Goal: Find specific page/section: Find specific page/section

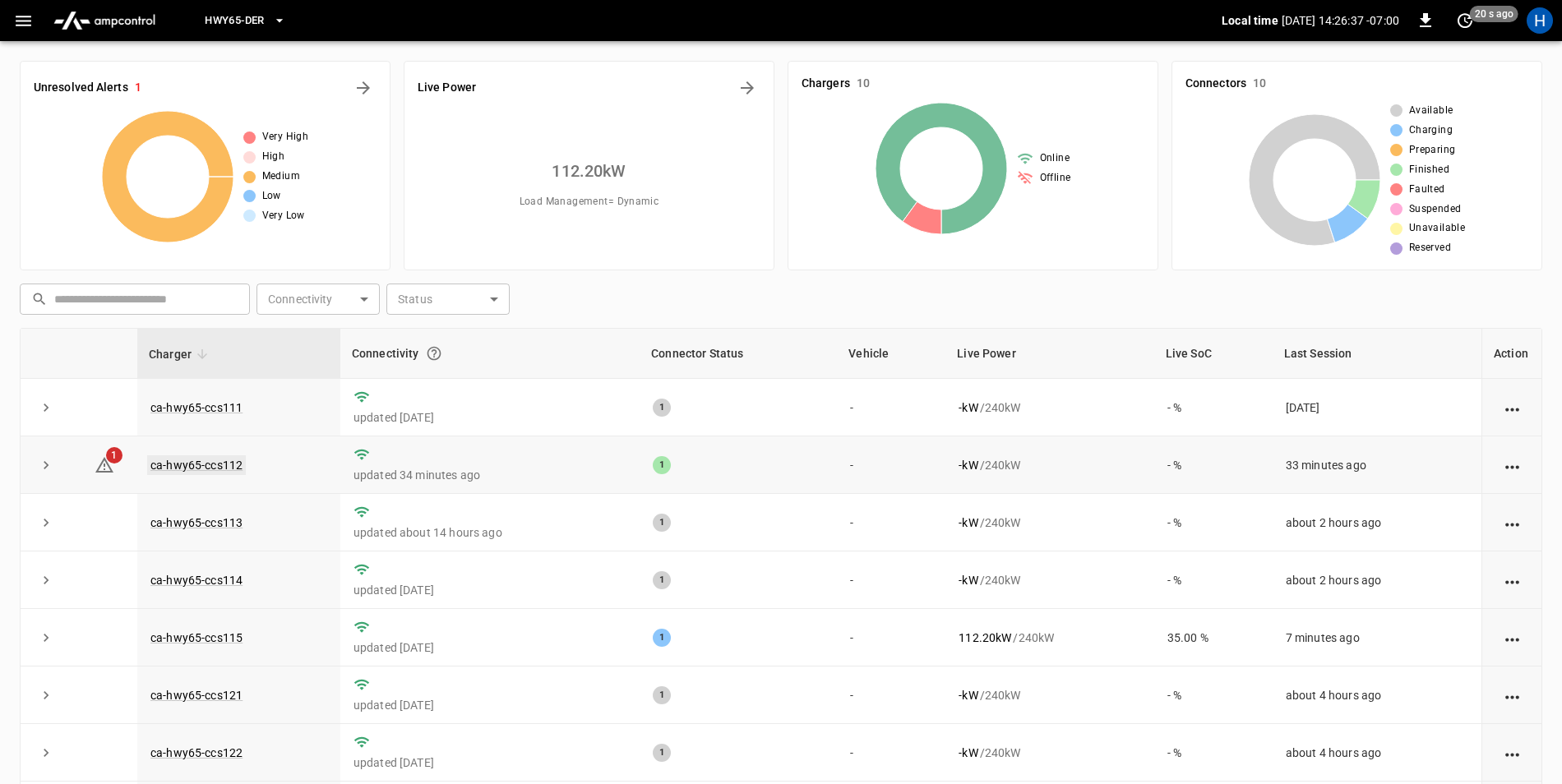
click at [239, 462] on link "ca-hwy65-ccs112" at bounding box center [196, 465] width 99 height 20
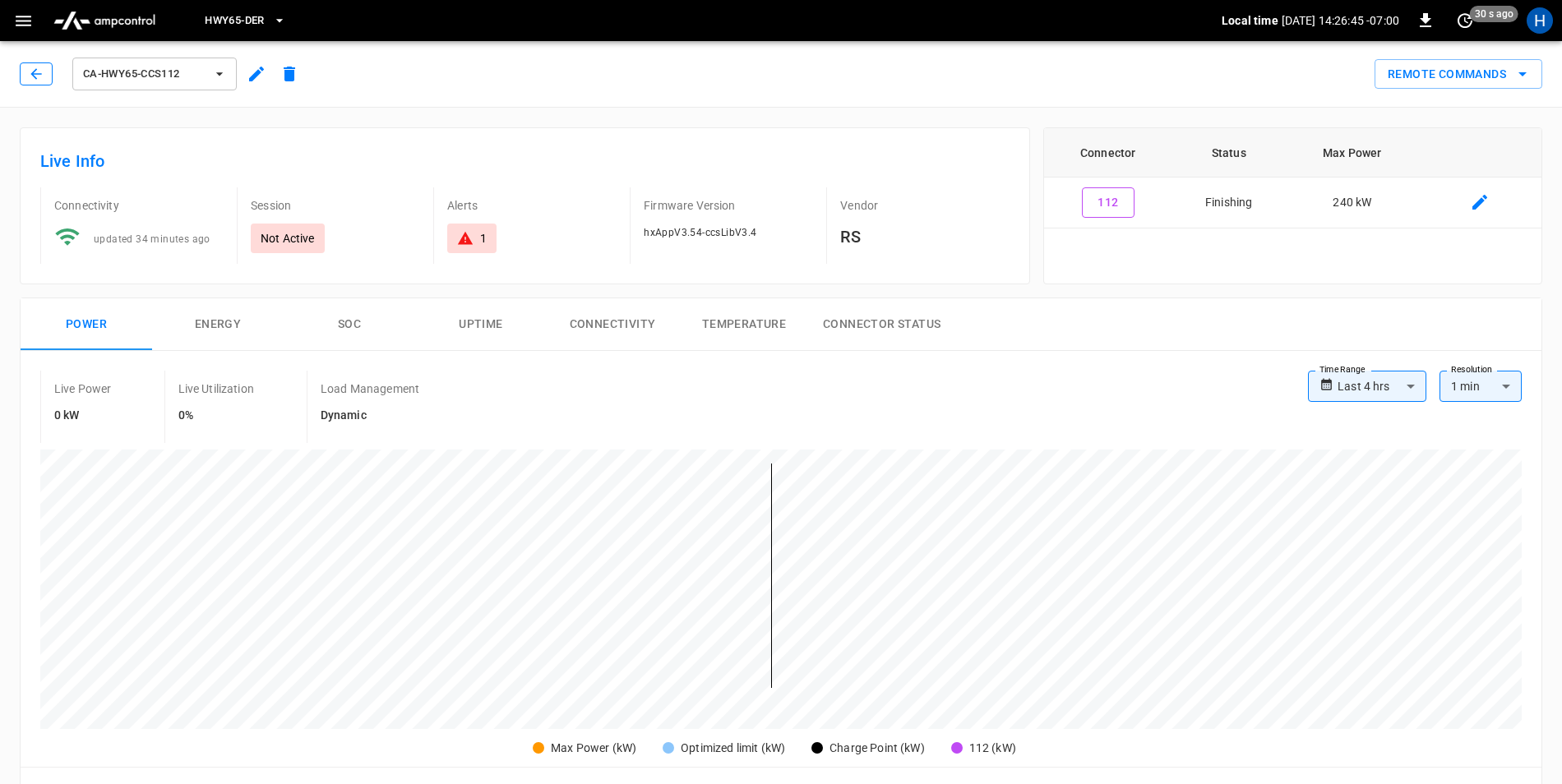
click at [27, 80] on button "button" at bounding box center [36, 74] width 33 height 23
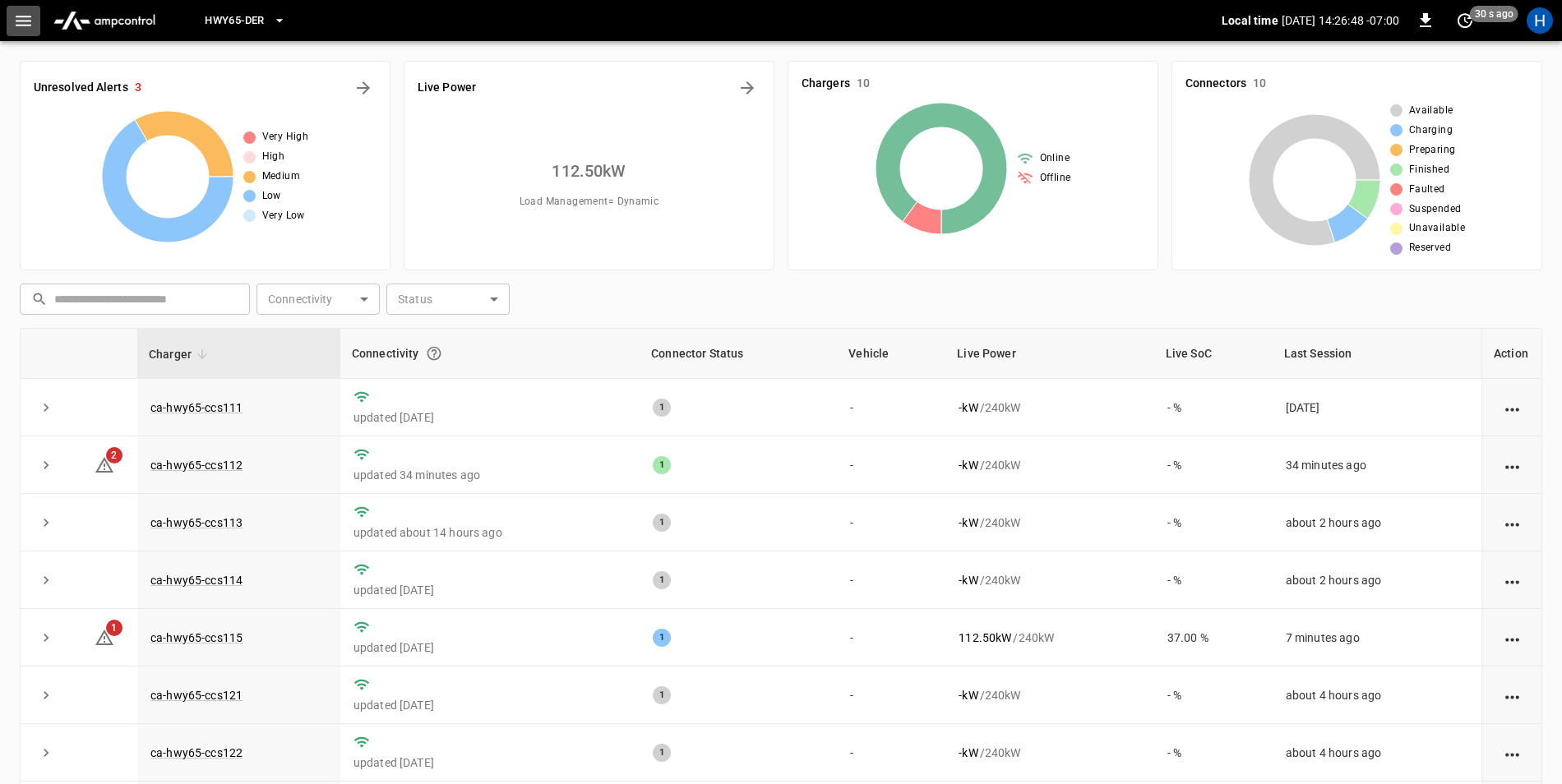
click at [37, 22] on button "button" at bounding box center [24, 21] width 34 height 30
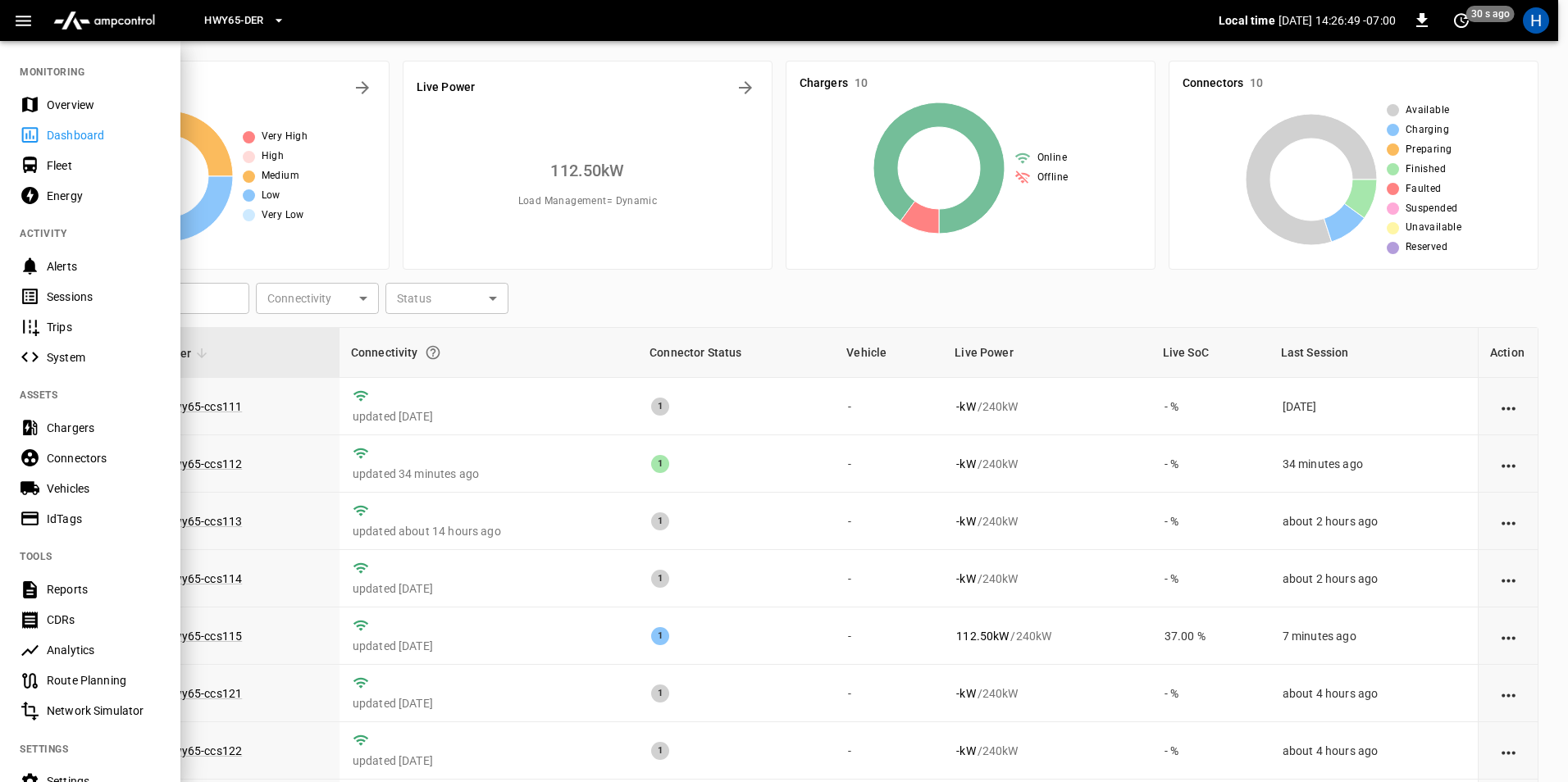
click at [109, 294] on div "Sessions" at bounding box center [103, 297] width 114 height 16
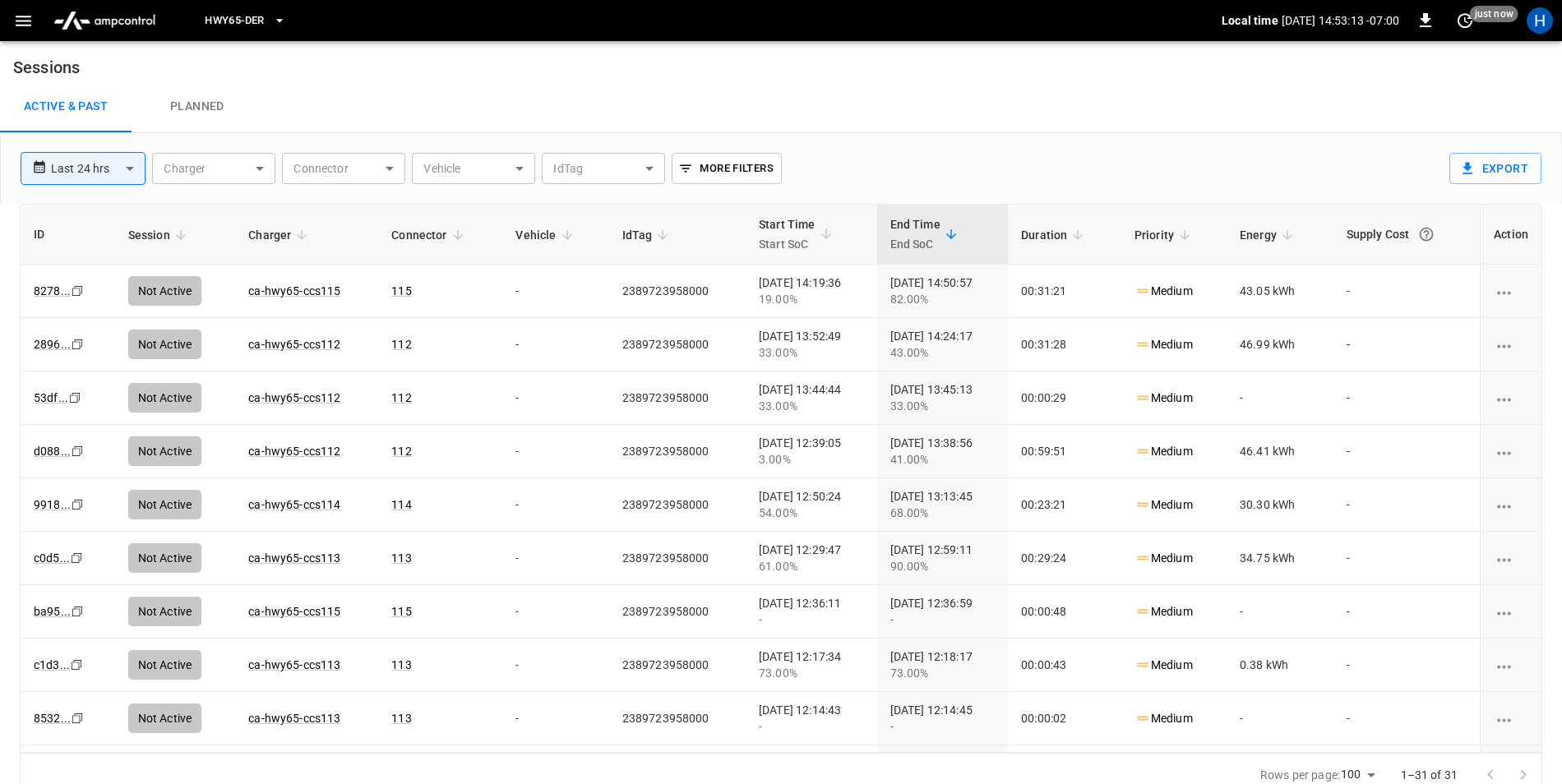
click at [22, 27] on icon "button" at bounding box center [24, 21] width 21 height 21
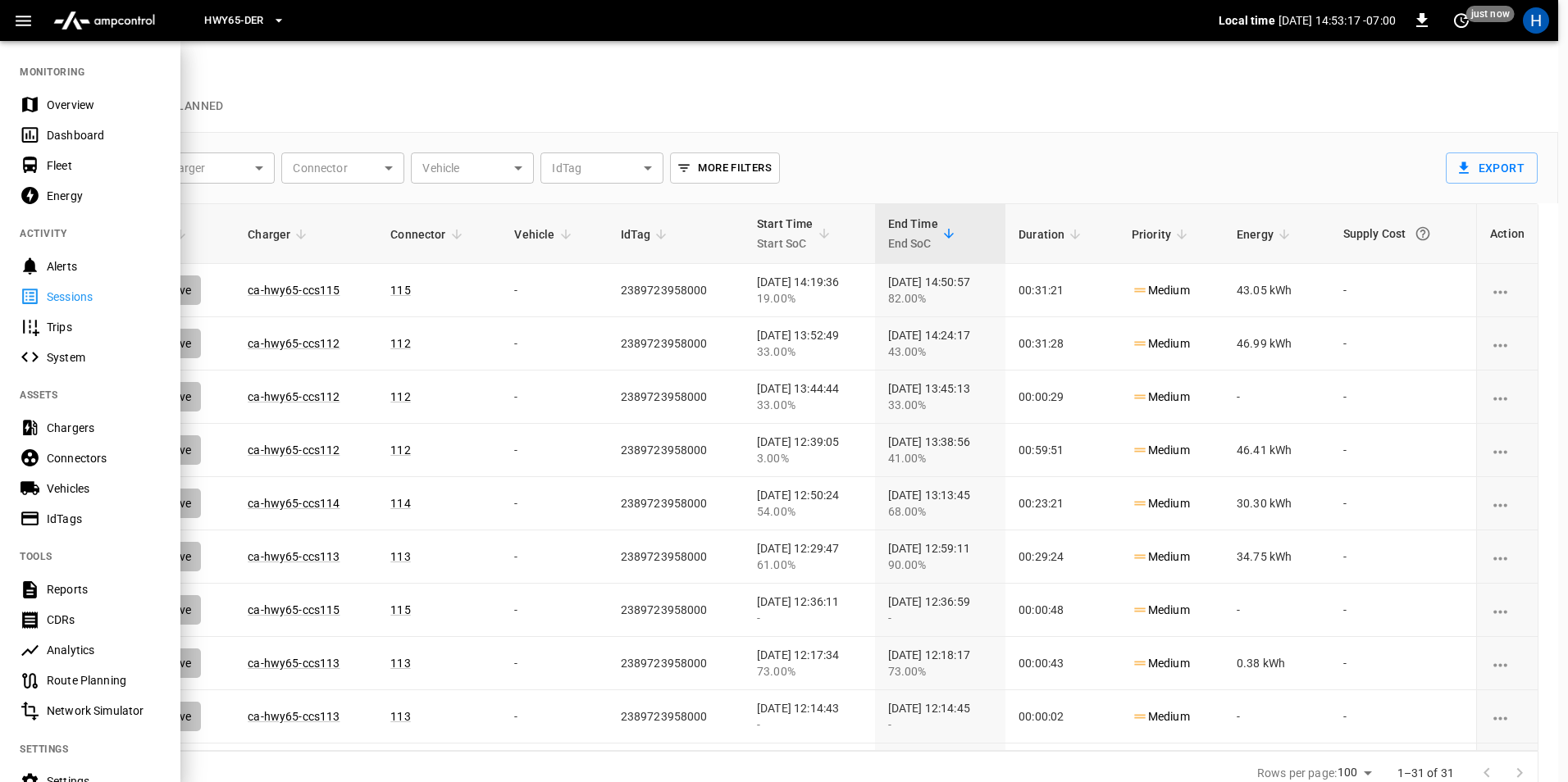
click at [60, 296] on div "Sessions" at bounding box center [103, 297] width 114 height 16
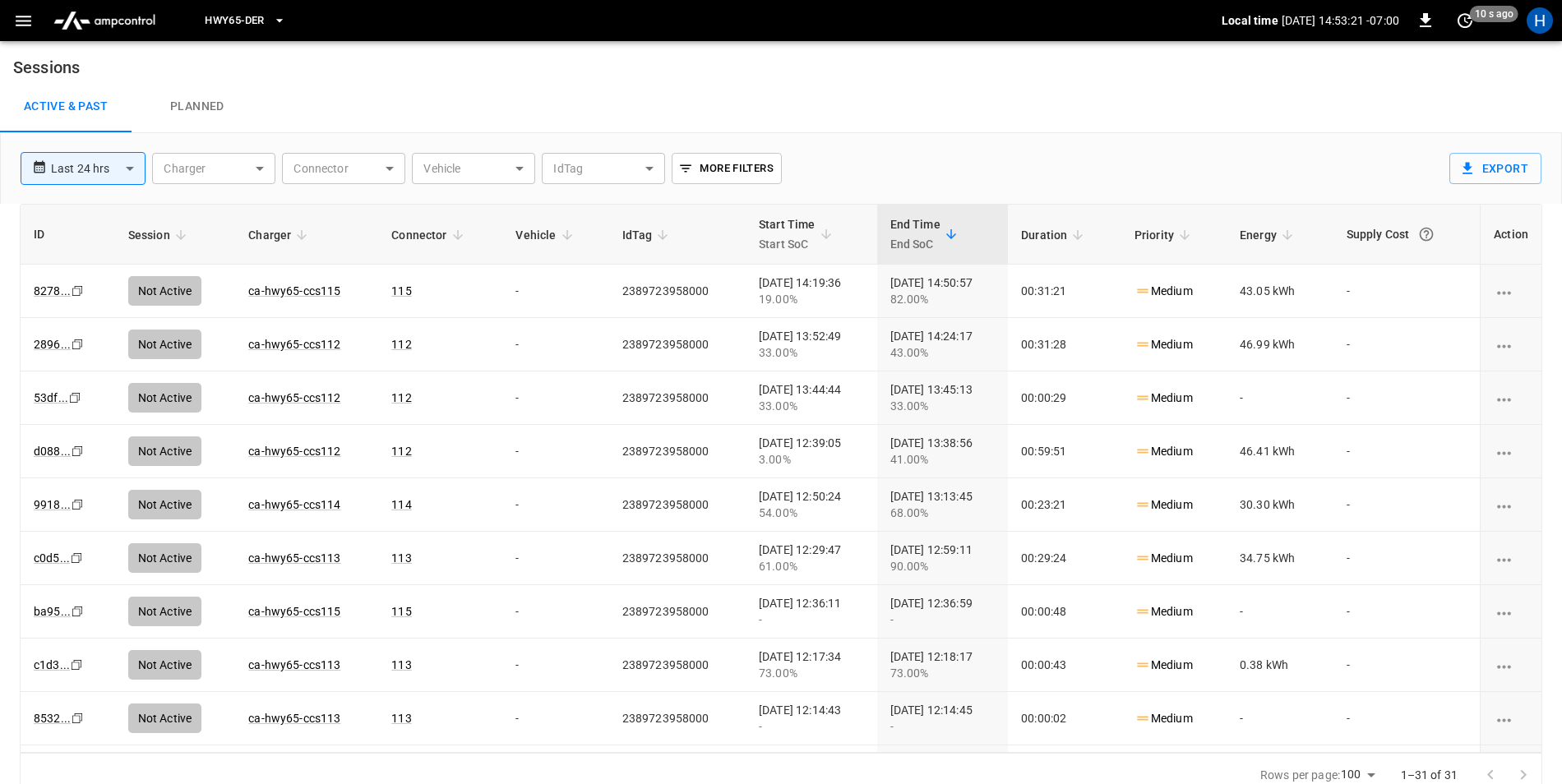
click at [27, 25] on icon "button" at bounding box center [23, 20] width 15 height 10
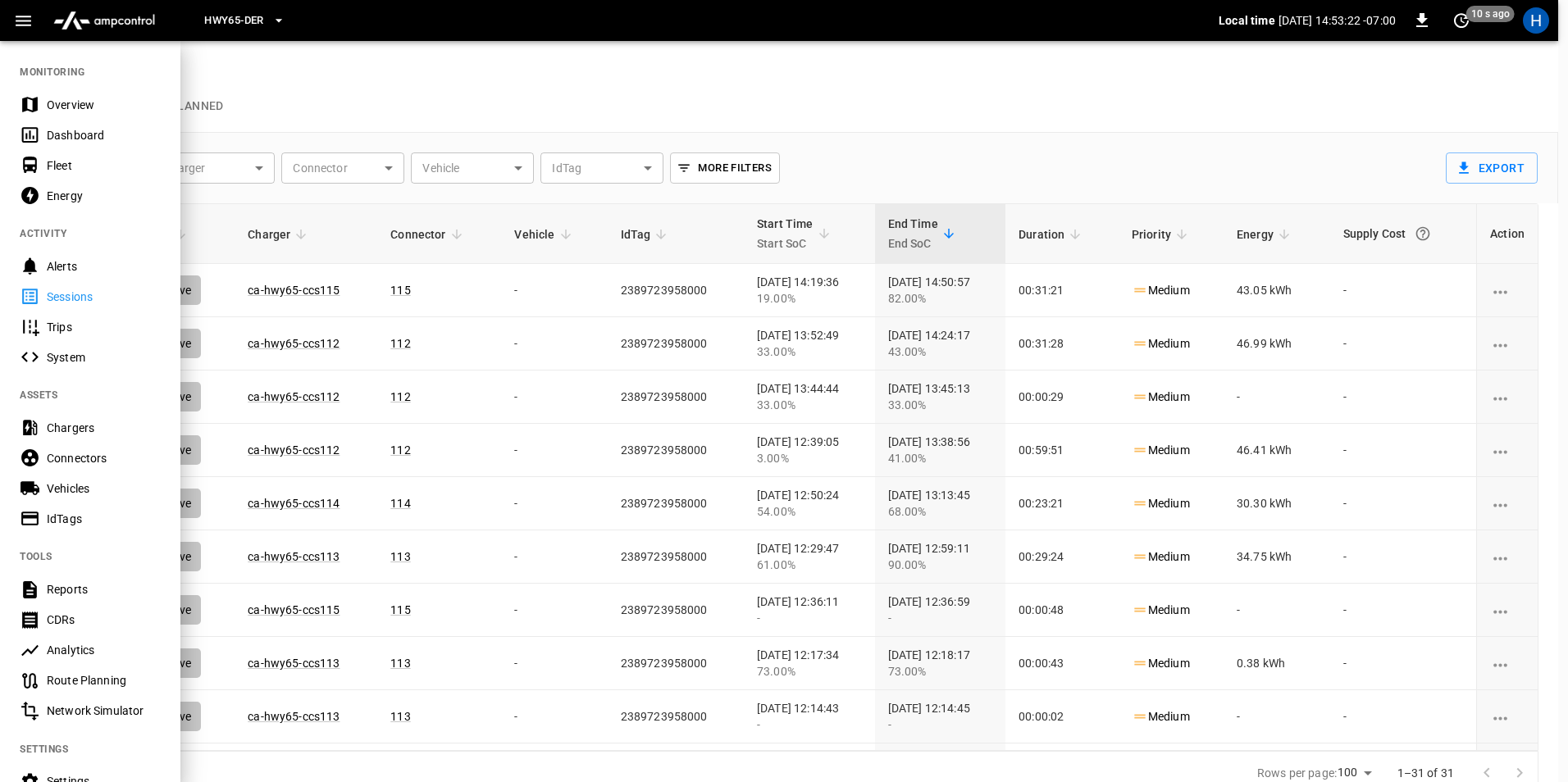
click at [138, 144] on div "Dashboard" at bounding box center [90, 135] width 180 height 30
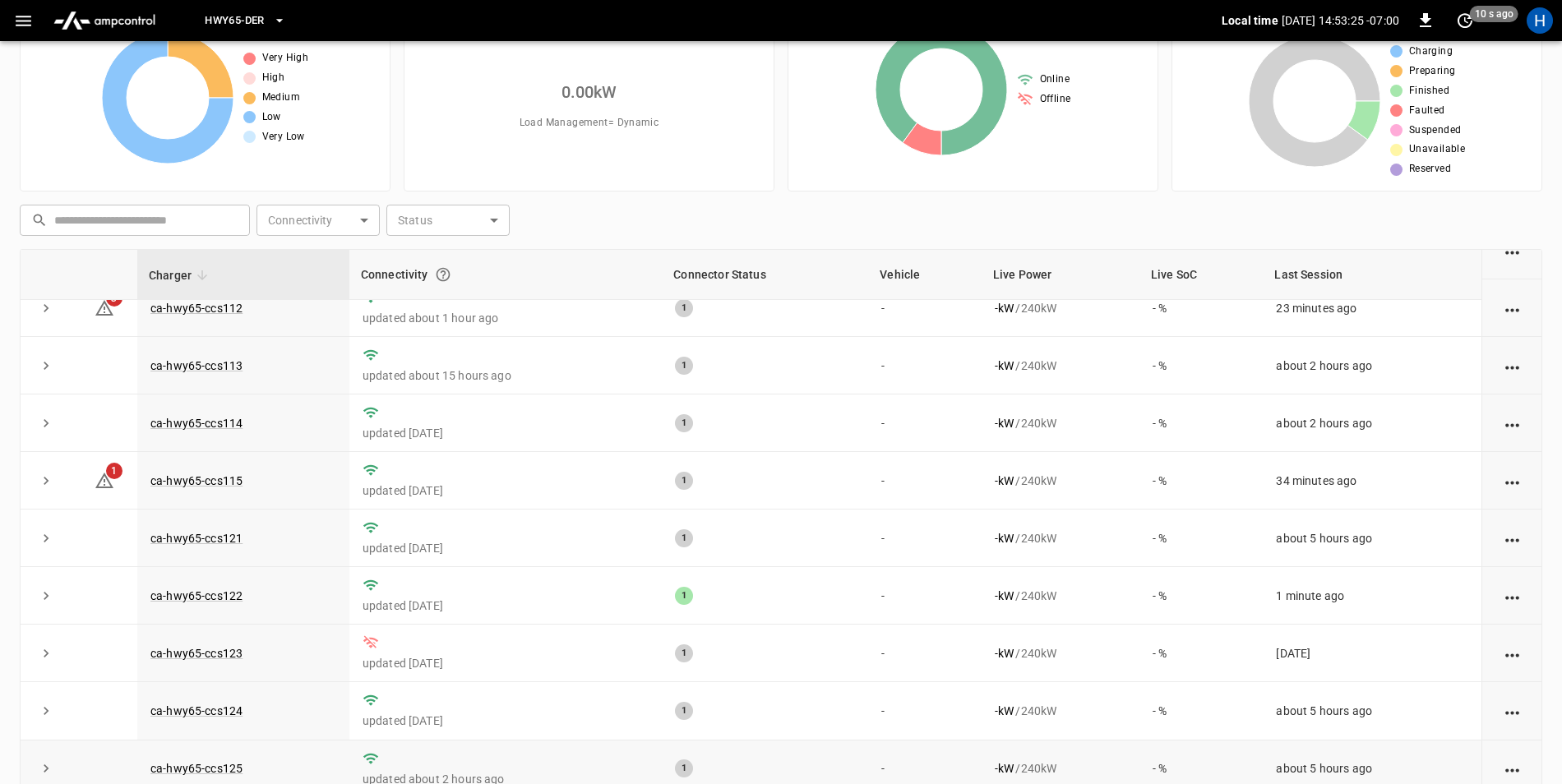
scroll to position [156, 0]
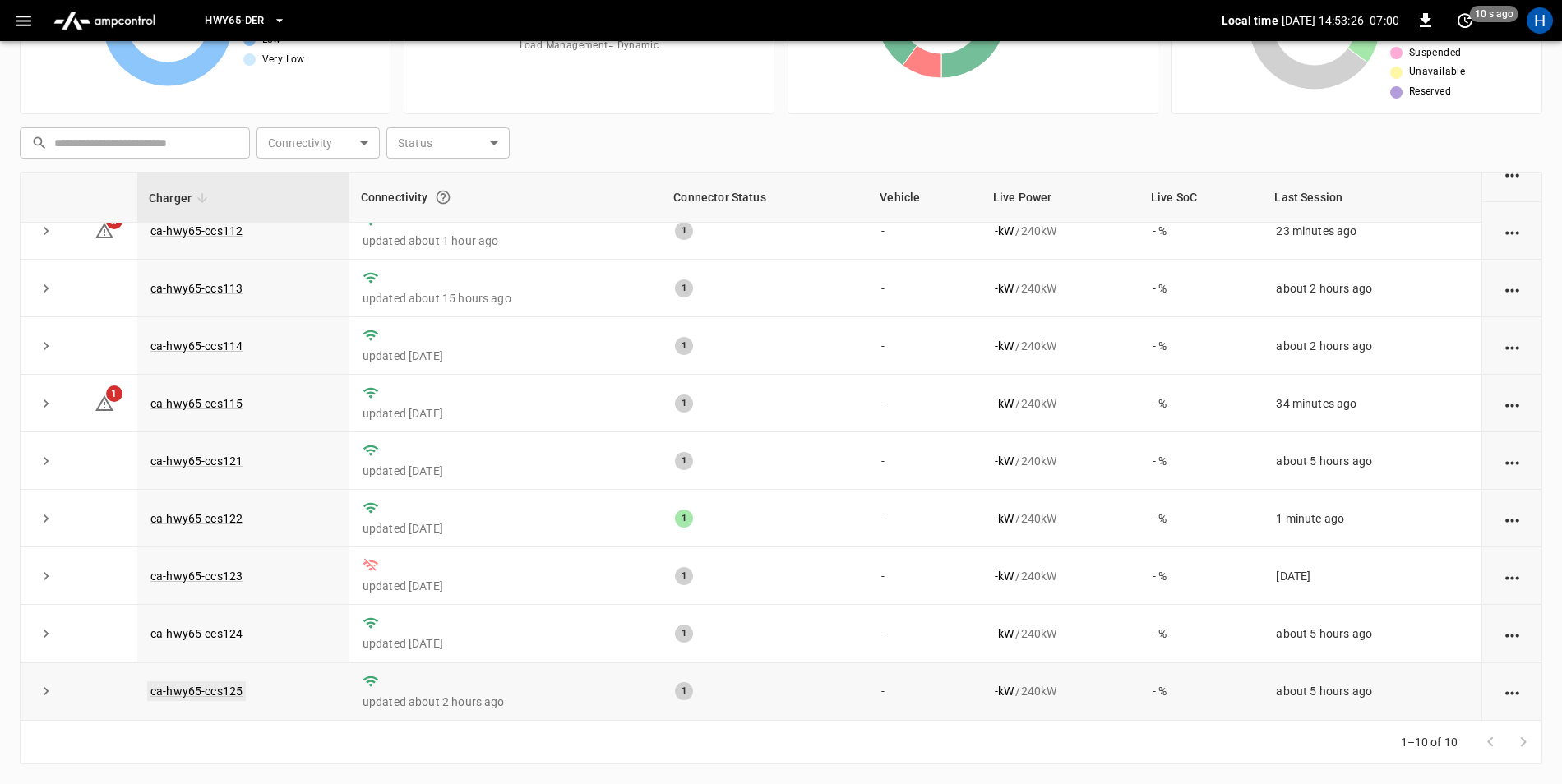
click at [220, 694] on link "ca-hwy65-ccs125" at bounding box center [196, 691] width 99 height 20
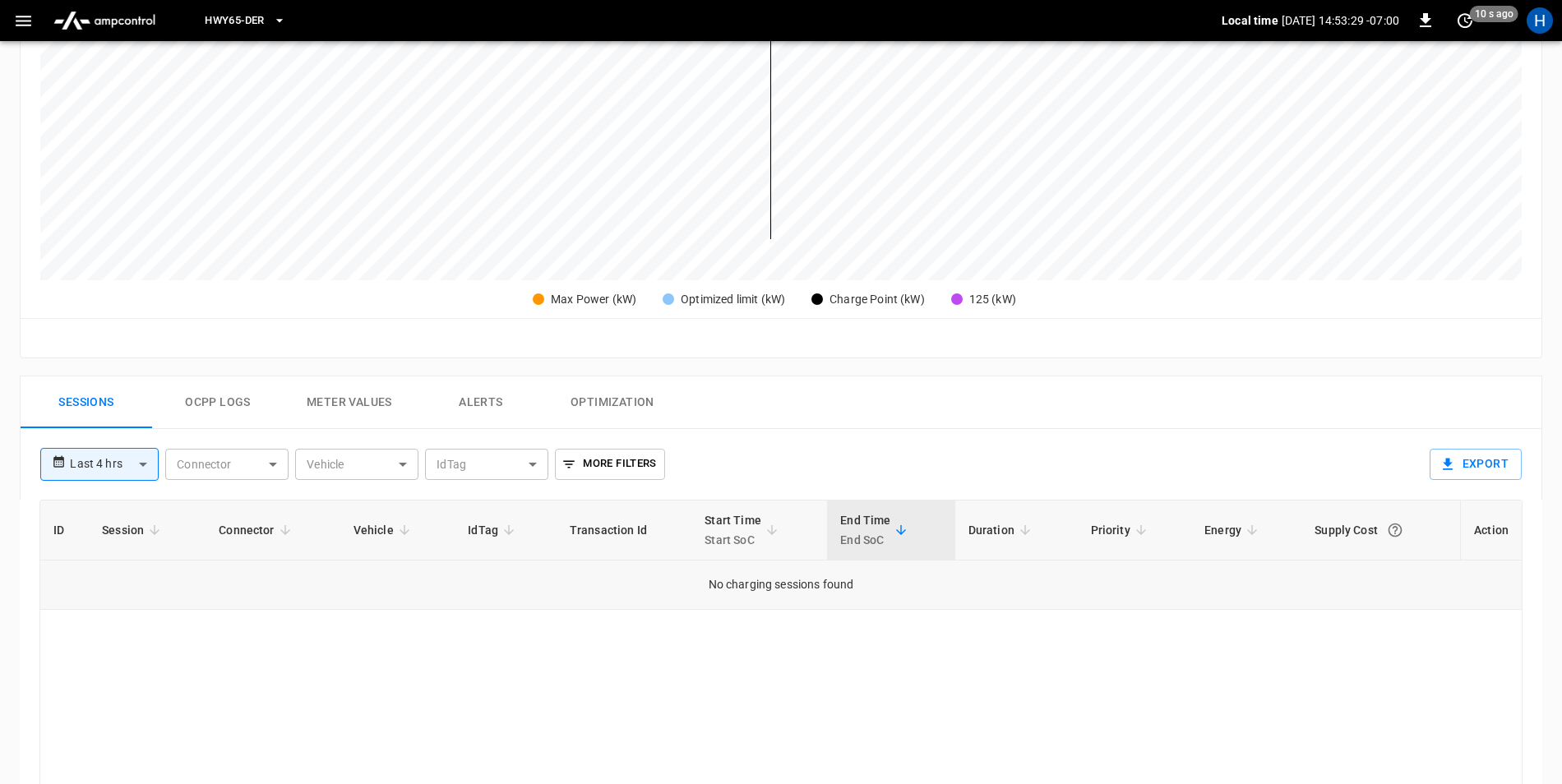
scroll to position [493, 0]
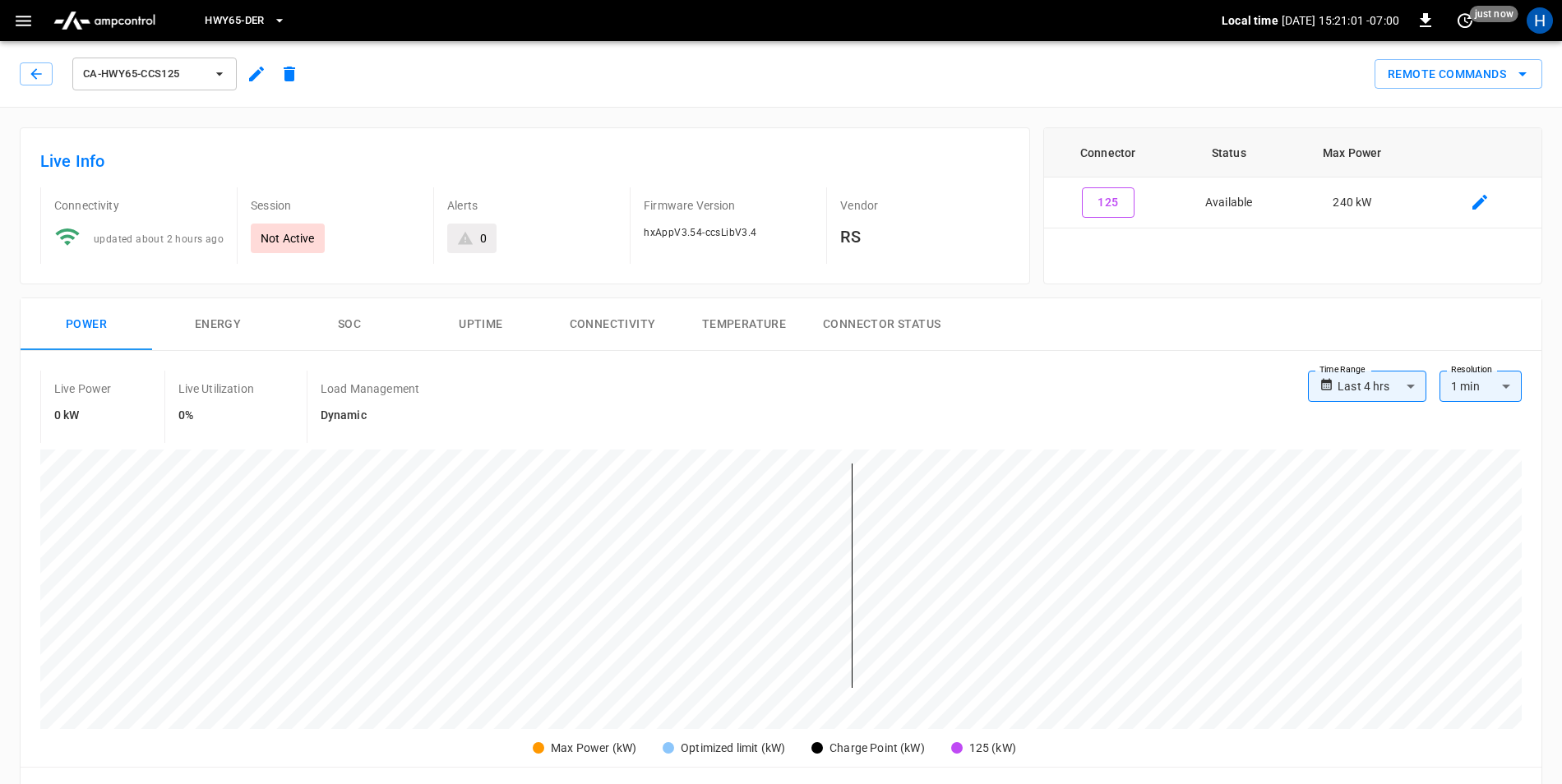
scroll to position [493, 0]
